Goal: Find specific page/section: Find specific page/section

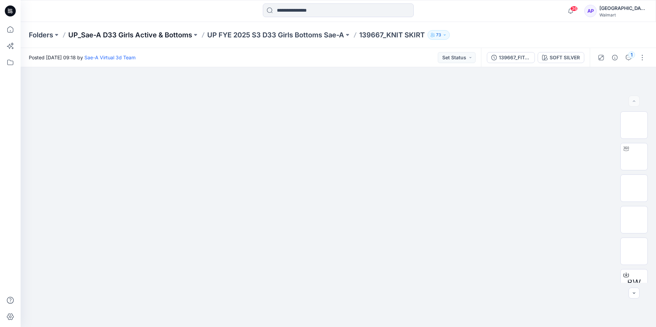
click at [162, 36] on p "UP_Sae-A D33 Girls Active & Bottoms" at bounding box center [130, 35] width 124 height 10
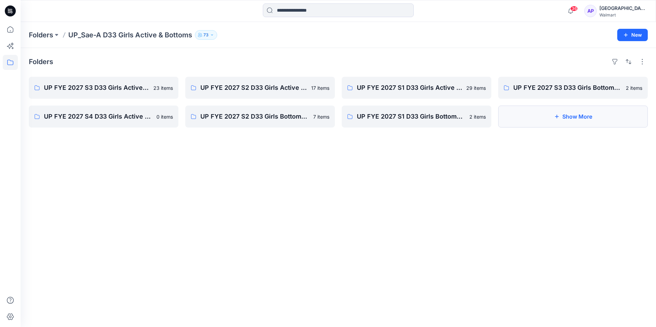
click at [554, 124] on button "Show More" at bounding box center [573, 117] width 150 height 22
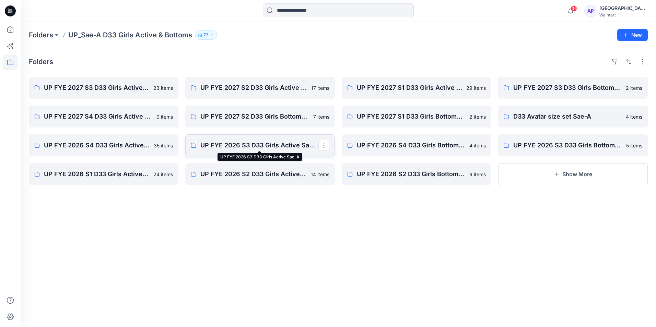
click at [269, 146] on p "UP FYE 2026 S3 D33 Girls Active Sae-A" at bounding box center [259, 146] width 118 height 10
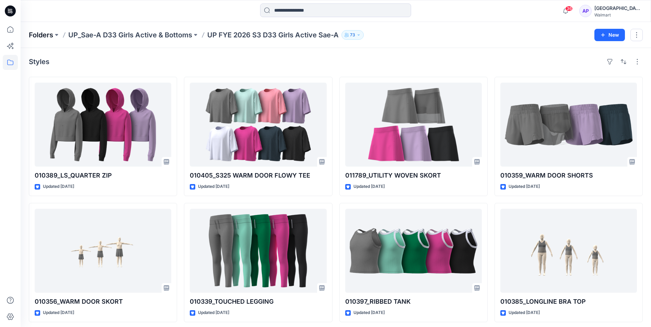
click at [42, 34] on p "Folders" at bounding box center [41, 35] width 24 height 10
